Goal: Task Accomplishment & Management: Use online tool/utility

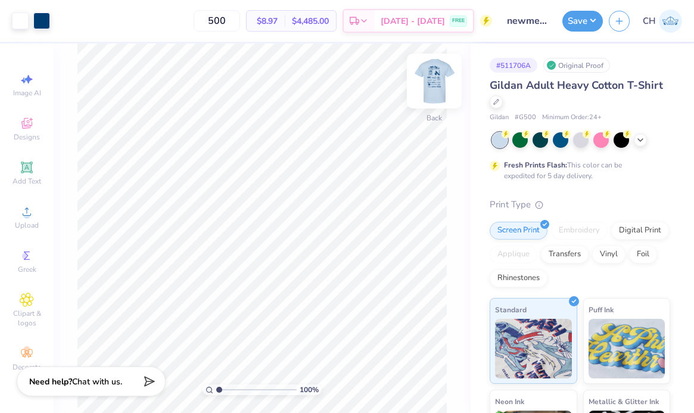
click at [432, 85] on img at bounding box center [435, 81] width 48 height 48
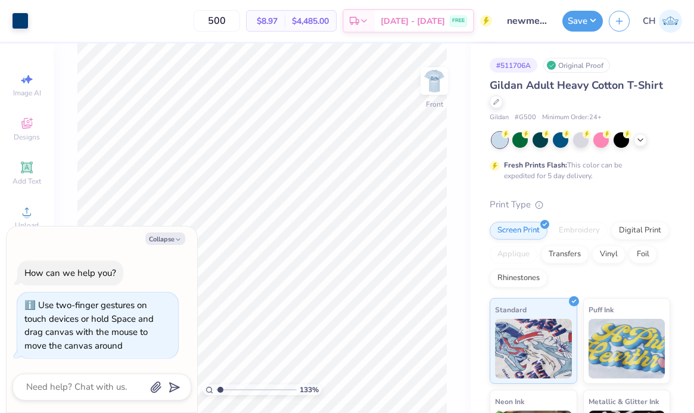
type input "1.33"
type textarea "x"
drag, startPoint x: 218, startPoint y: 390, endPoint x: 225, endPoint y: 390, distance: 6.6
type input "1.75"
click at [225, 390] on input "range" at bounding box center [256, 389] width 80 height 11
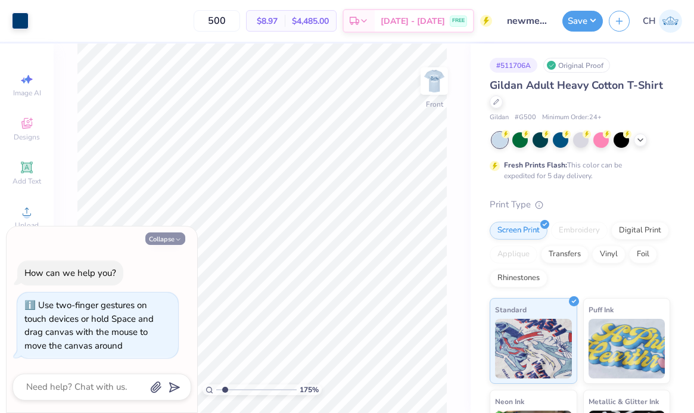
click at [175, 240] on icon "button" at bounding box center [178, 239] width 7 height 7
type textarea "x"
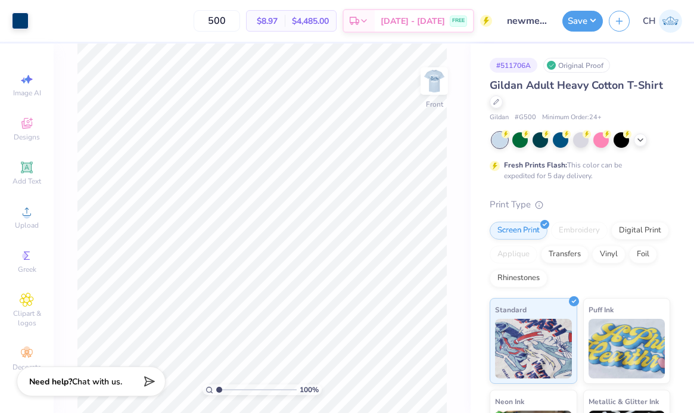
drag, startPoint x: 221, startPoint y: 390, endPoint x: 212, endPoint y: 390, distance: 9.5
click at [216, 390] on input "range" at bounding box center [256, 389] width 80 height 11
click at [212, 390] on icon at bounding box center [210, 390] width 8 height 8
click at [218, 384] on input "range" at bounding box center [256, 389] width 80 height 11
type input "1.44"
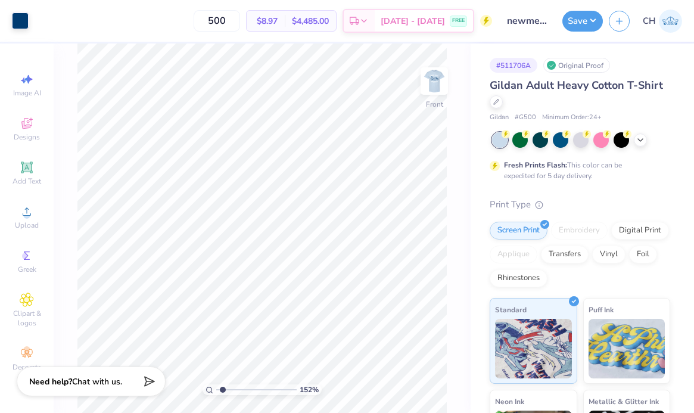
click at [222, 387] on input "range" at bounding box center [256, 389] width 80 height 11
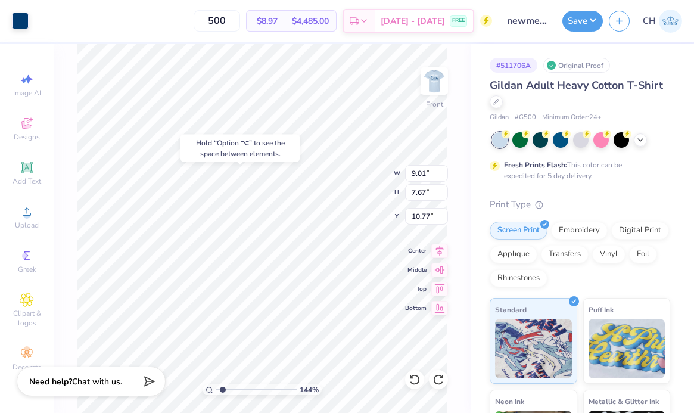
type input "10.59"
click at [439, 248] on icon at bounding box center [440, 251] width 8 height 10
click at [440, 248] on icon at bounding box center [440, 251] width 8 height 10
click at [228, 387] on input "range" at bounding box center [256, 389] width 80 height 11
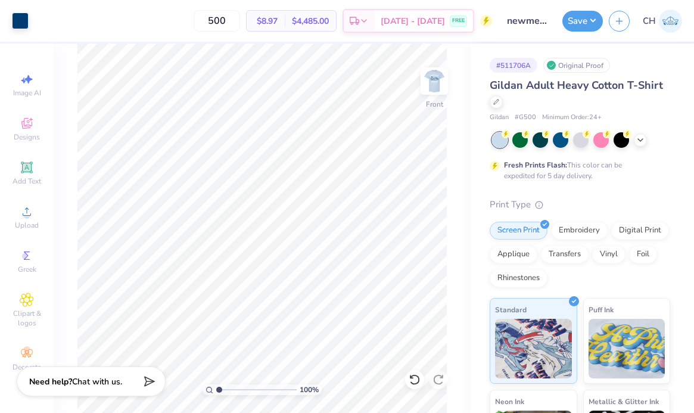
type input "1"
drag, startPoint x: 227, startPoint y: 387, endPoint x: 215, endPoint y: 390, distance: 12.2
click at [215, 389] on div "100 %" at bounding box center [262, 389] width 119 height 11
click at [586, 19] on button "Save" at bounding box center [583, 19] width 41 height 21
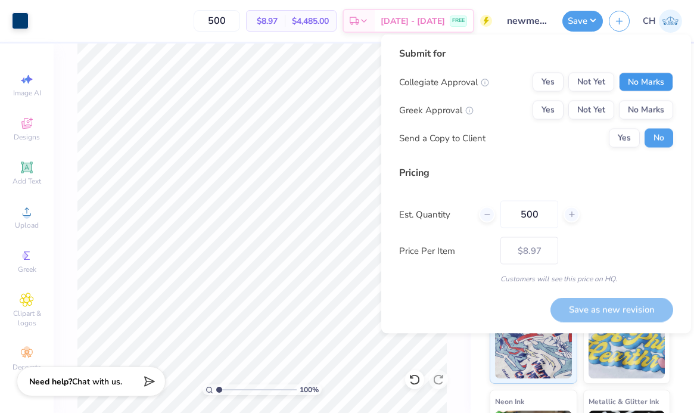
click at [650, 79] on button "No Marks" at bounding box center [646, 82] width 54 height 19
click at [643, 107] on button "No Marks" at bounding box center [646, 110] width 54 height 19
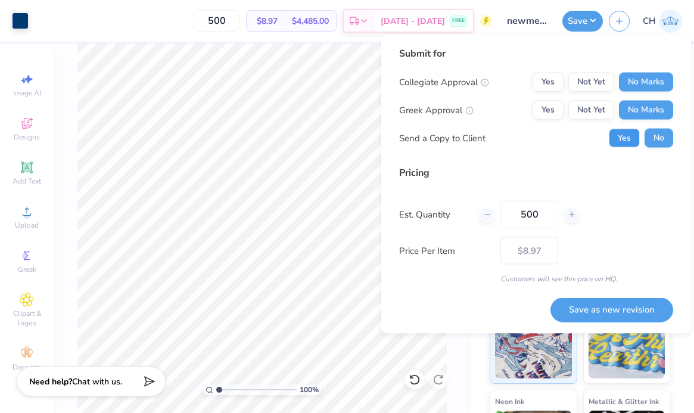
click at [625, 137] on button "Yes" at bounding box center [624, 138] width 31 height 19
click at [587, 303] on button "Save as new revision" at bounding box center [612, 309] width 123 height 24
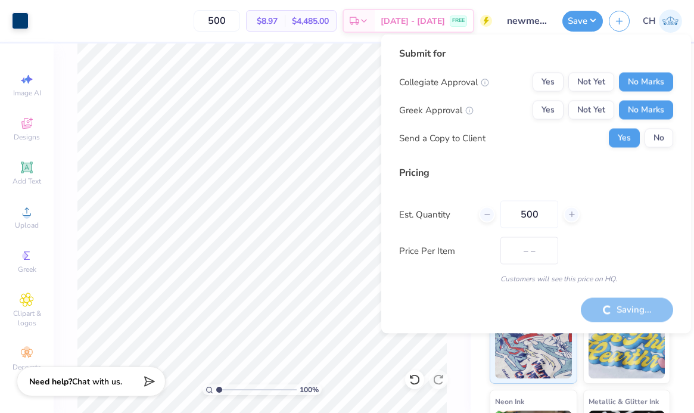
type input "$8.97"
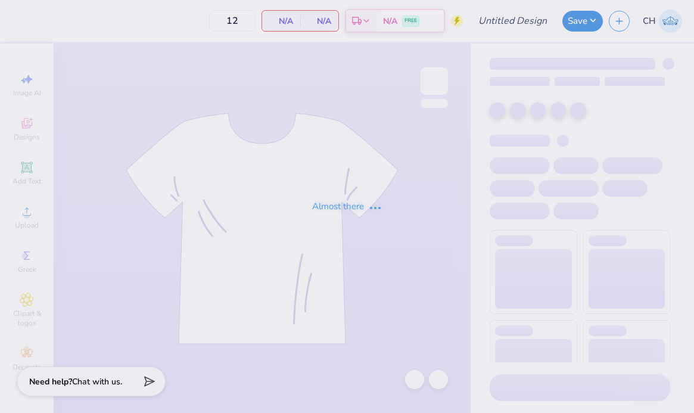
type input "newmem3"
type input "500"
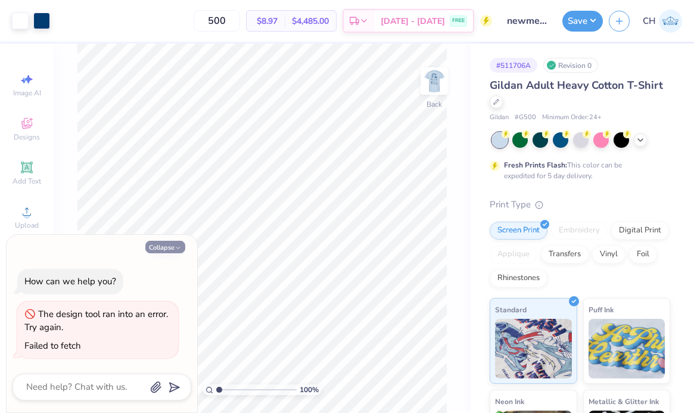
click at [160, 244] on button "Collapse" at bounding box center [165, 247] width 40 height 13
type textarea "x"
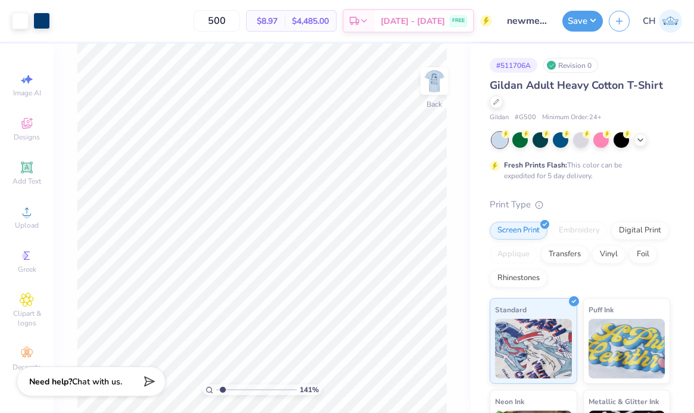
click at [222, 386] on input "range" at bounding box center [256, 389] width 80 height 11
click at [225, 389] on input "range" at bounding box center [256, 389] width 80 height 11
drag, startPoint x: 225, startPoint y: 392, endPoint x: 239, endPoint y: 386, distance: 14.9
click at [239, 386] on input "range" at bounding box center [256, 389] width 80 height 11
drag, startPoint x: 238, startPoint y: 389, endPoint x: 252, endPoint y: 386, distance: 14.7
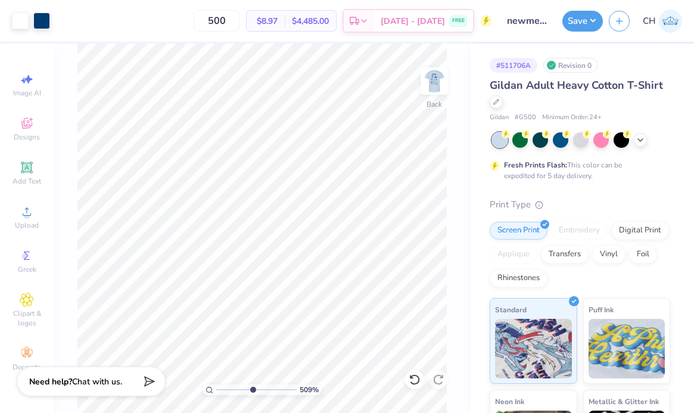
type input "5.13"
click at [252, 386] on input "range" at bounding box center [256, 389] width 80 height 11
type input "5.44"
drag, startPoint x: 219, startPoint y: 388, endPoint x: 235, endPoint y: 387, distance: 16.1
click at [235, 387] on input "range" at bounding box center [256, 389] width 80 height 11
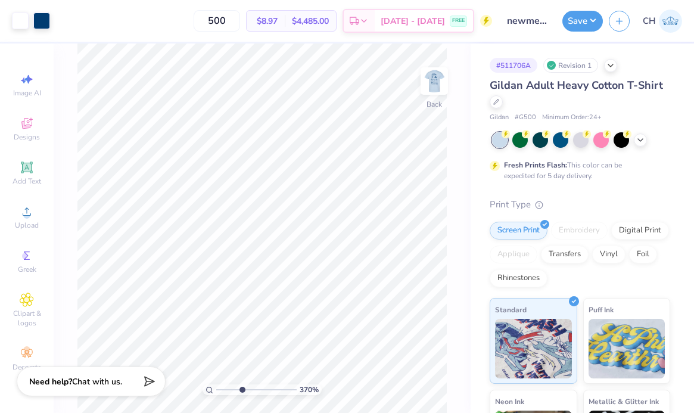
click at [241, 390] on input "range" at bounding box center [256, 389] width 80 height 11
drag, startPoint x: 241, startPoint y: 389, endPoint x: 252, endPoint y: 389, distance: 11.3
type input "5.12"
click at [252, 389] on input "range" at bounding box center [256, 389] width 80 height 11
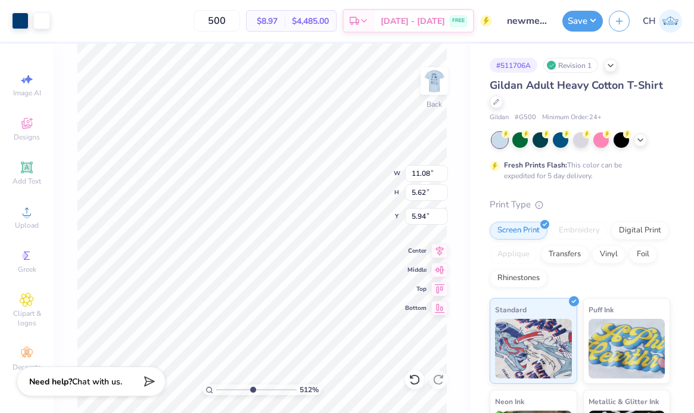
type input "6.17"
click at [44, 22] on div at bounding box center [41, 19] width 17 height 17
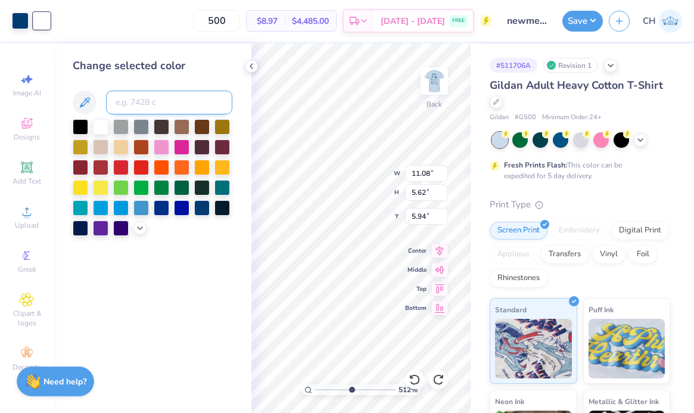
click at [119, 100] on input at bounding box center [169, 103] width 126 height 24
type input "541"
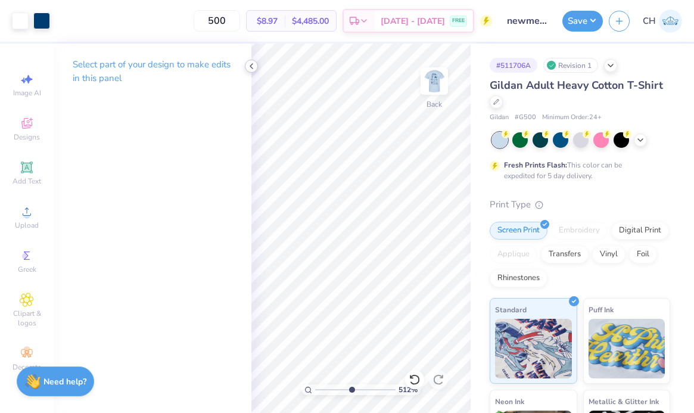
click at [251, 69] on icon at bounding box center [252, 66] width 10 height 10
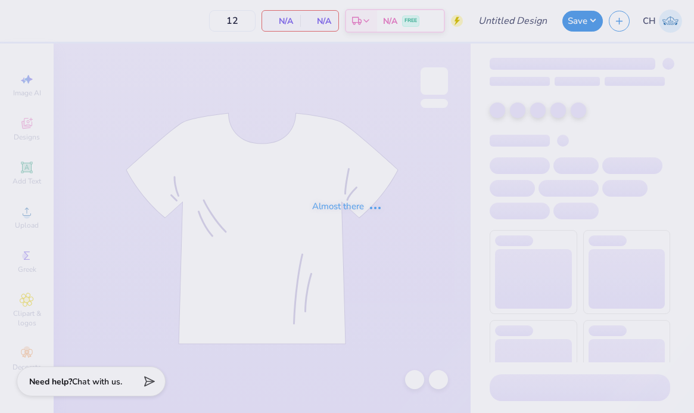
type input "newmem3"
type input "500"
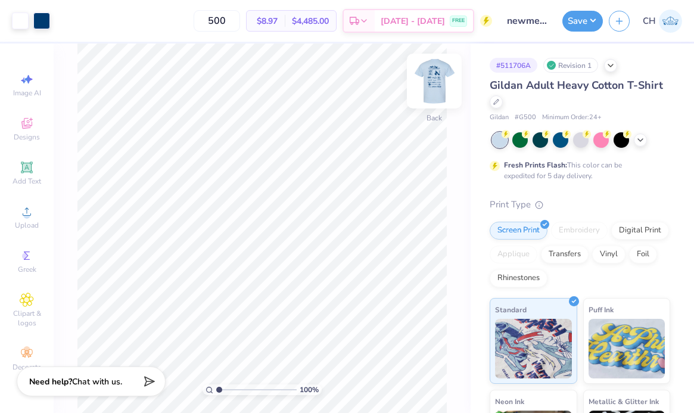
click at [442, 80] on img at bounding box center [435, 81] width 48 height 48
click at [445, 72] on img at bounding box center [435, 81] width 48 height 48
click at [439, 76] on img at bounding box center [435, 81] width 48 height 48
drag, startPoint x: 221, startPoint y: 390, endPoint x: 237, endPoint y: 388, distance: 16.3
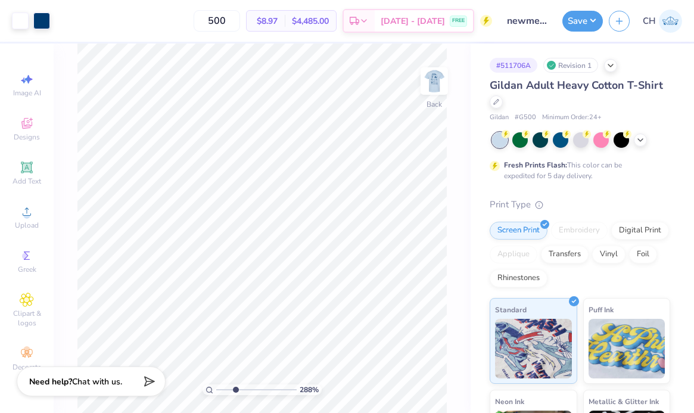
click at [235, 388] on input "range" at bounding box center [256, 389] width 80 height 11
drag, startPoint x: 237, startPoint y: 388, endPoint x: 247, endPoint y: 387, distance: 10.2
type input "4.4"
click at [246, 387] on input "range" at bounding box center [256, 389] width 80 height 11
type input "3.73"
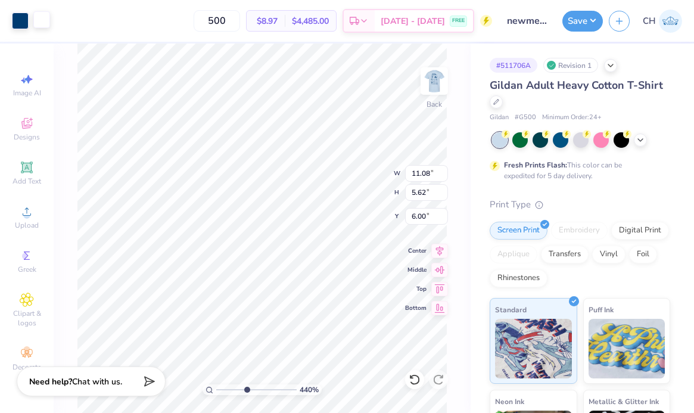
click at [44, 19] on div at bounding box center [41, 19] width 17 height 17
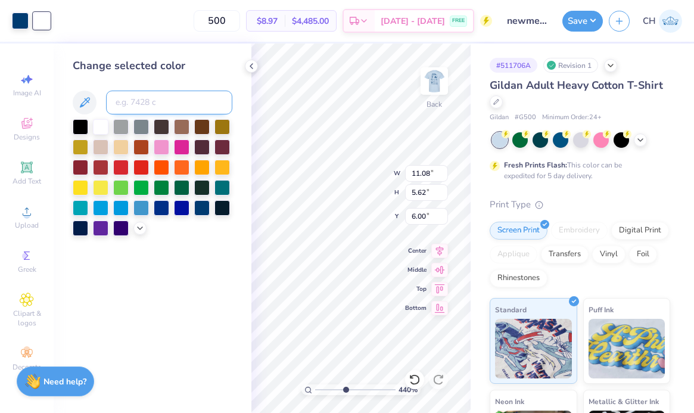
click at [138, 99] on input at bounding box center [169, 103] width 126 height 24
type input "541"
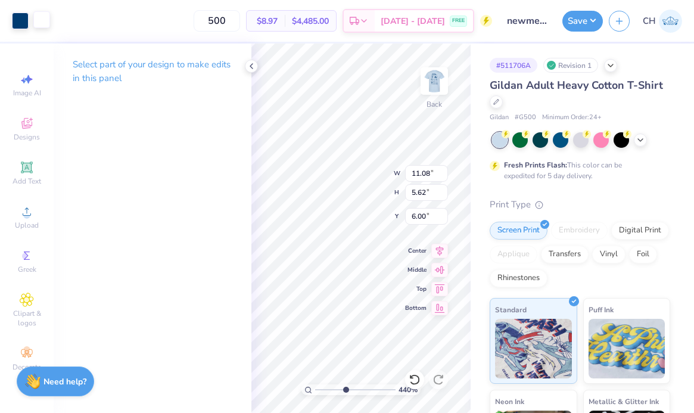
click at [42, 21] on div at bounding box center [41, 19] width 17 height 17
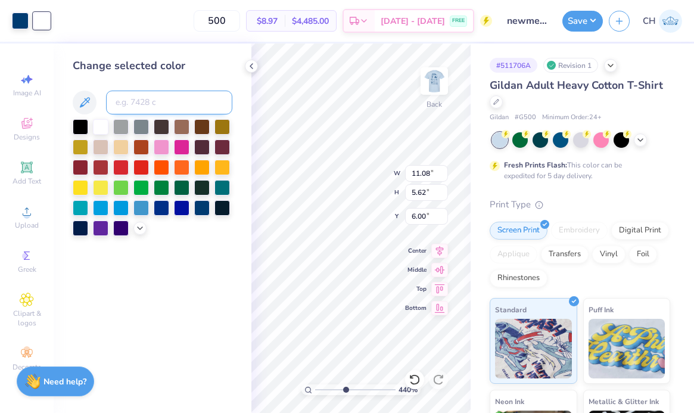
click at [172, 95] on input at bounding box center [169, 103] width 126 height 24
type input "541"
click at [255, 63] on icon at bounding box center [252, 66] width 10 height 10
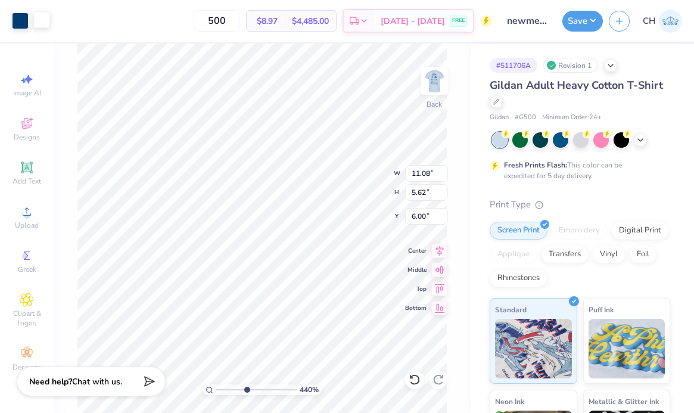
click at [45, 20] on div at bounding box center [41, 19] width 17 height 17
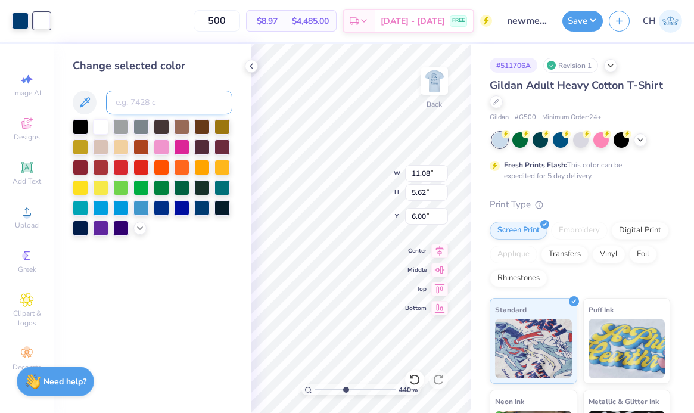
click at [135, 97] on input at bounding box center [169, 103] width 126 height 24
type input "541"
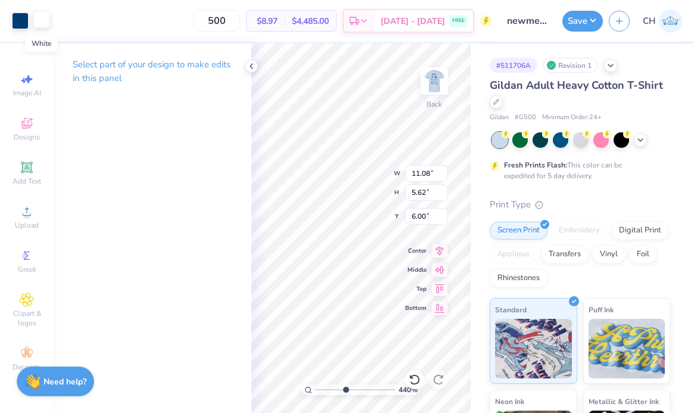
click at [49, 21] on div at bounding box center [41, 19] width 17 height 17
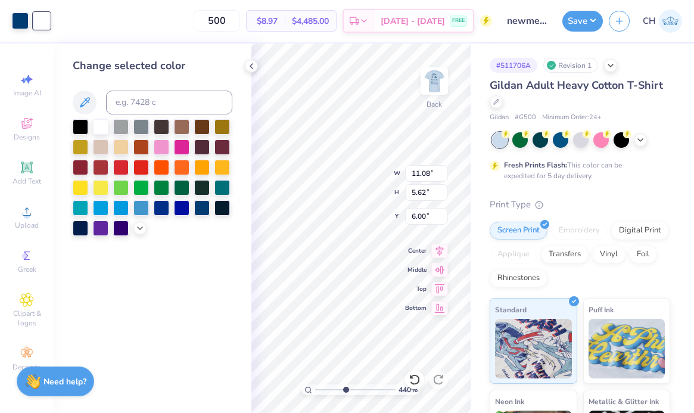
click at [161, 114] on div "Change selected color" at bounding box center [153, 147] width 160 height 178
click at [163, 104] on input at bounding box center [169, 103] width 126 height 24
type input "541"
click at [247, 63] on icon at bounding box center [252, 66] width 10 height 10
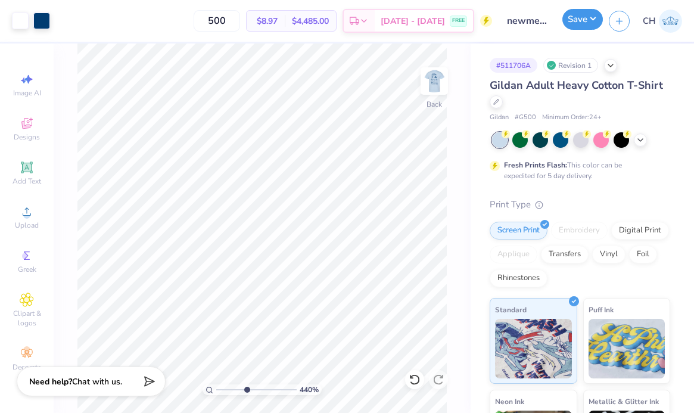
click at [590, 30] on button "Save" at bounding box center [583, 19] width 41 height 21
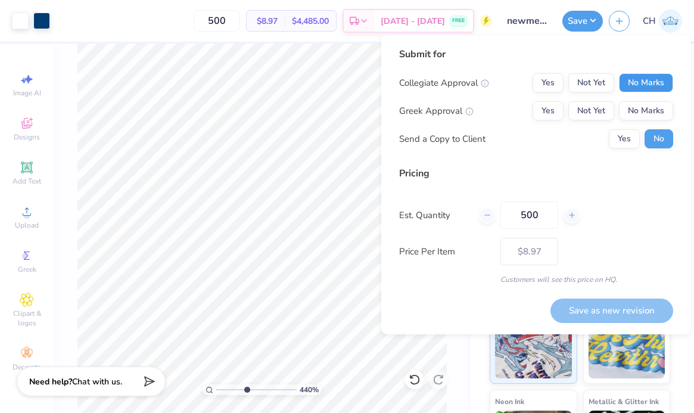
click at [645, 85] on button "No Marks" at bounding box center [646, 82] width 54 height 19
click at [637, 107] on button "No Marks" at bounding box center [646, 110] width 54 height 19
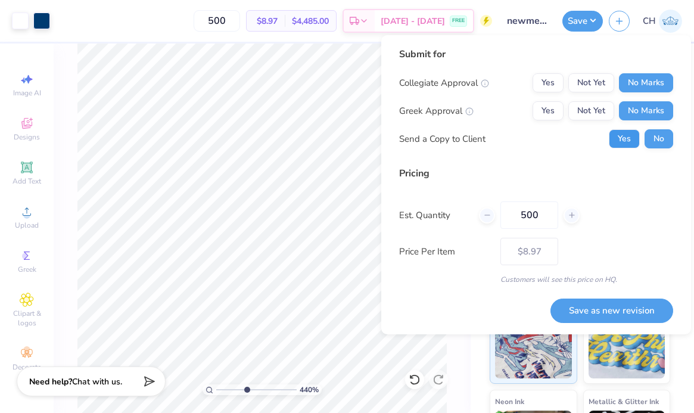
click at [624, 138] on button "Yes" at bounding box center [624, 138] width 31 height 19
click at [593, 308] on button "Save as new revision" at bounding box center [612, 311] width 123 height 24
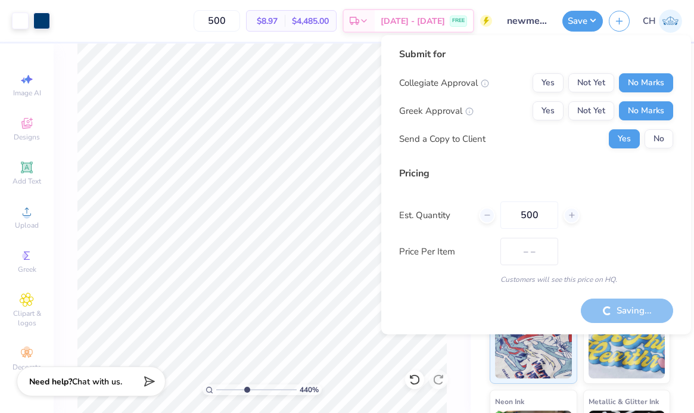
type input "$8.97"
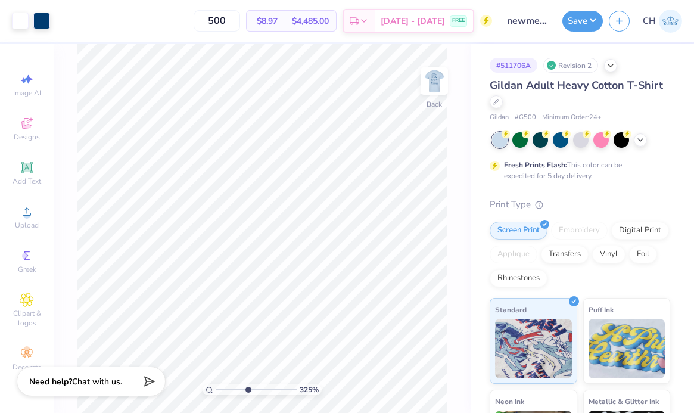
drag, startPoint x: 219, startPoint y: 390, endPoint x: 247, endPoint y: 381, distance: 29.2
click at [247, 384] on input "range" at bounding box center [256, 389] width 80 height 11
drag, startPoint x: 249, startPoint y: 390, endPoint x: 224, endPoint y: 381, distance: 26.4
click at [224, 384] on input "range" at bounding box center [256, 389] width 80 height 11
click at [440, 82] on img at bounding box center [435, 81] width 48 height 48
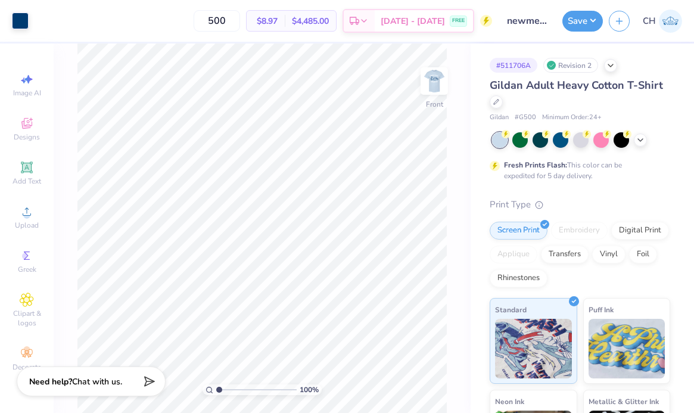
drag, startPoint x: 224, startPoint y: 386, endPoint x: 213, endPoint y: 386, distance: 10.7
click at [216, 386] on input "range" at bounding box center [256, 389] width 80 height 11
type input "3.19"
drag, startPoint x: 217, startPoint y: 392, endPoint x: 235, endPoint y: 392, distance: 18.5
click at [236, 392] on input "range" at bounding box center [256, 389] width 80 height 11
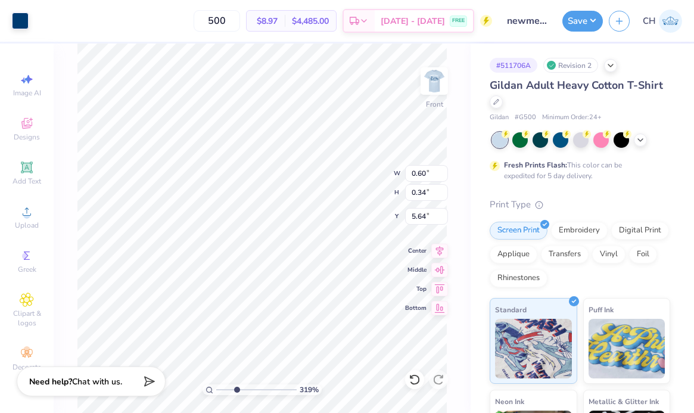
type input "6.40"
type input "2.10"
type input "3.40"
click at [438, 247] on icon at bounding box center [440, 249] width 17 height 14
click at [442, 249] on icon at bounding box center [440, 249] width 17 height 14
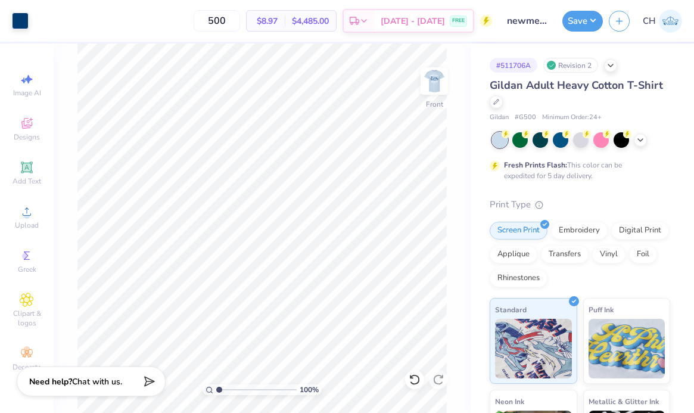
drag, startPoint x: 235, startPoint y: 389, endPoint x: 203, endPoint y: 386, distance: 32.3
click at [216, 386] on input "range" at bounding box center [256, 389] width 80 height 11
click at [436, 251] on icon at bounding box center [440, 249] width 17 height 14
click at [441, 248] on icon at bounding box center [440, 249] width 17 height 14
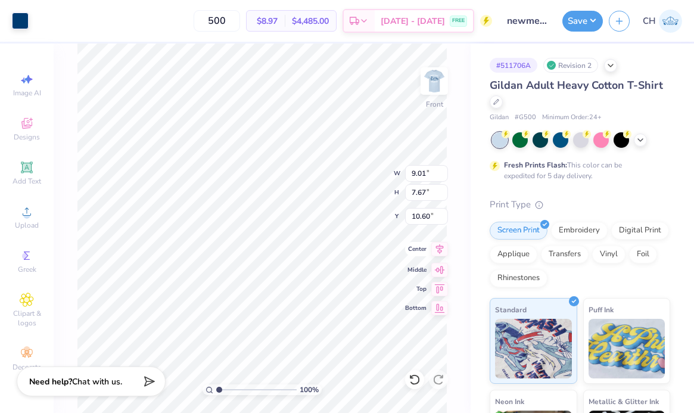
click at [440, 244] on icon at bounding box center [440, 249] width 8 height 10
click at [226, 389] on input "range" at bounding box center [256, 389] width 80 height 11
click at [443, 247] on icon at bounding box center [440, 249] width 17 height 14
click at [440, 247] on icon at bounding box center [440, 249] width 8 height 10
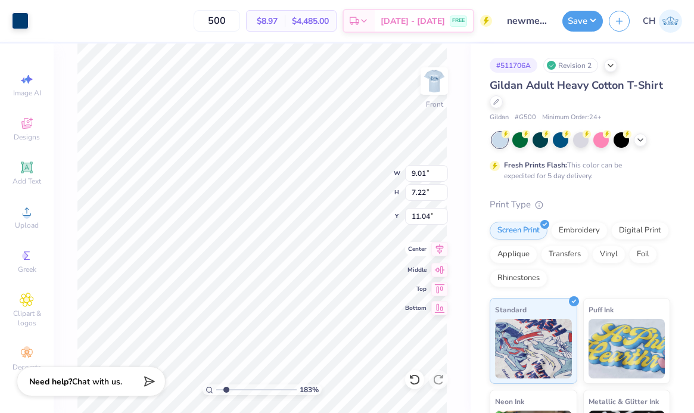
click at [441, 247] on icon at bounding box center [440, 249] width 17 height 14
drag, startPoint x: 227, startPoint y: 387, endPoint x: 206, endPoint y: 387, distance: 20.9
type input "1"
click at [216, 387] on input "range" at bounding box center [256, 389] width 80 height 11
click at [442, 252] on icon at bounding box center [440, 249] width 17 height 14
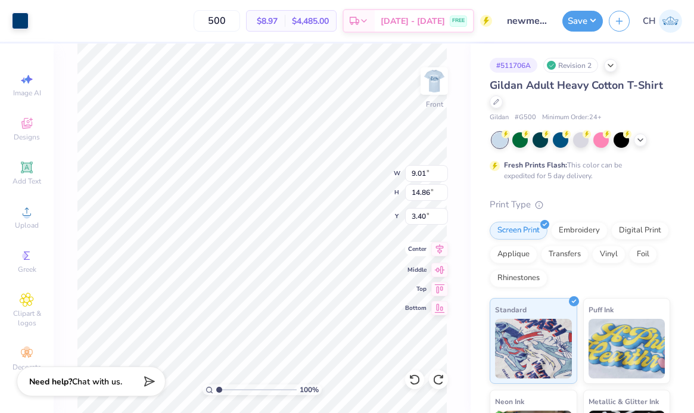
click at [443, 246] on icon at bounding box center [440, 249] width 8 height 10
click at [594, 24] on button "Save" at bounding box center [583, 19] width 41 height 21
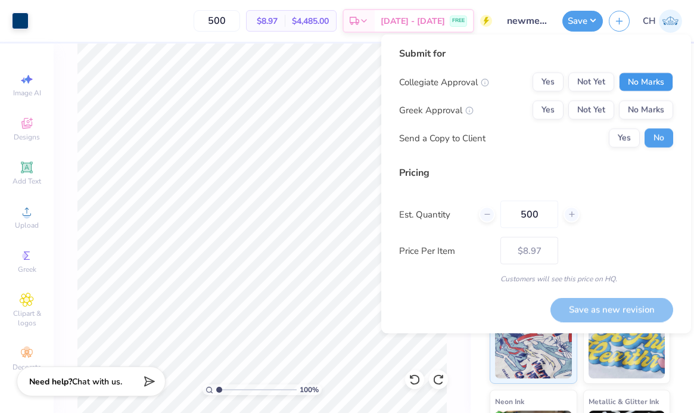
click at [632, 88] on button "No Marks" at bounding box center [646, 82] width 54 height 19
click at [632, 110] on button "No Marks" at bounding box center [646, 110] width 54 height 19
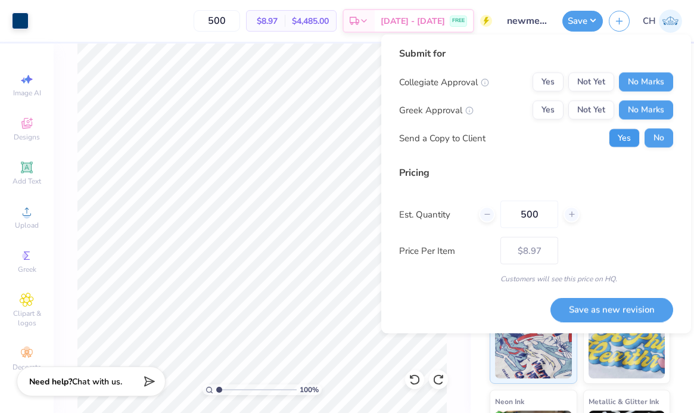
click at [626, 131] on button "Yes" at bounding box center [624, 138] width 31 height 19
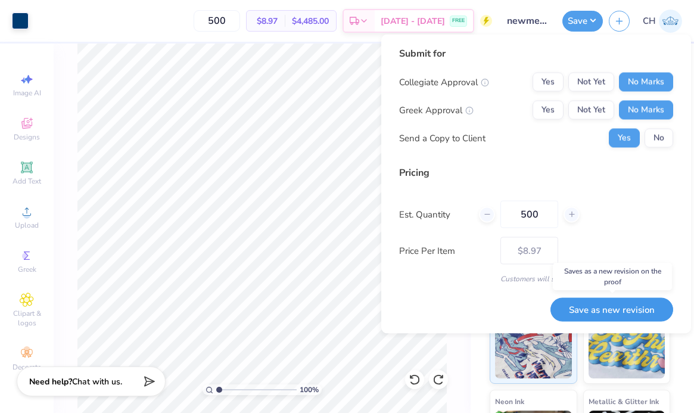
click at [591, 305] on button "Save as new revision" at bounding box center [612, 309] width 123 height 24
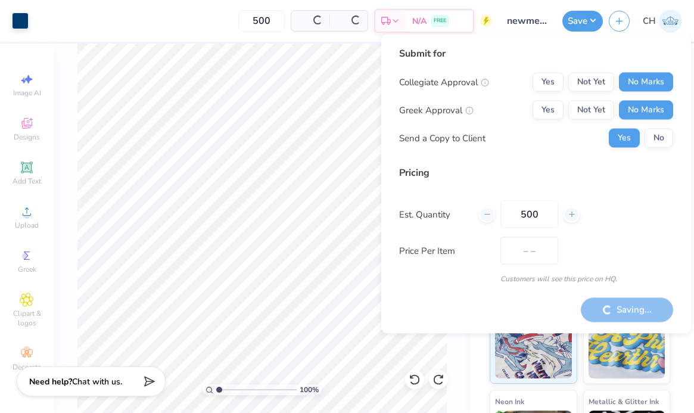
type input "$8.97"
